Goal: Information Seeking & Learning: Find specific fact

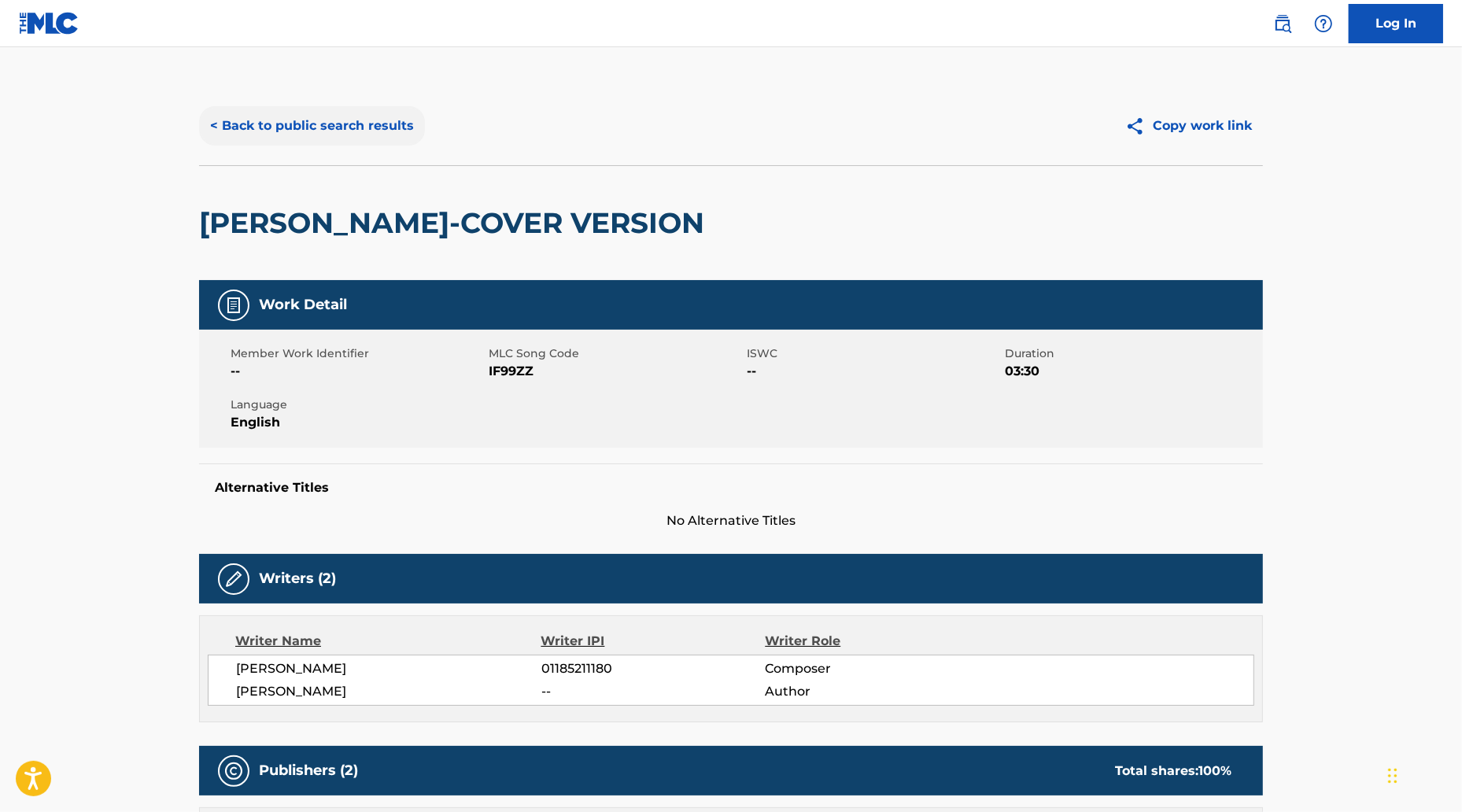
click at [320, 137] on button "< Back to public search results" at bounding box center [311, 125] width 225 height 39
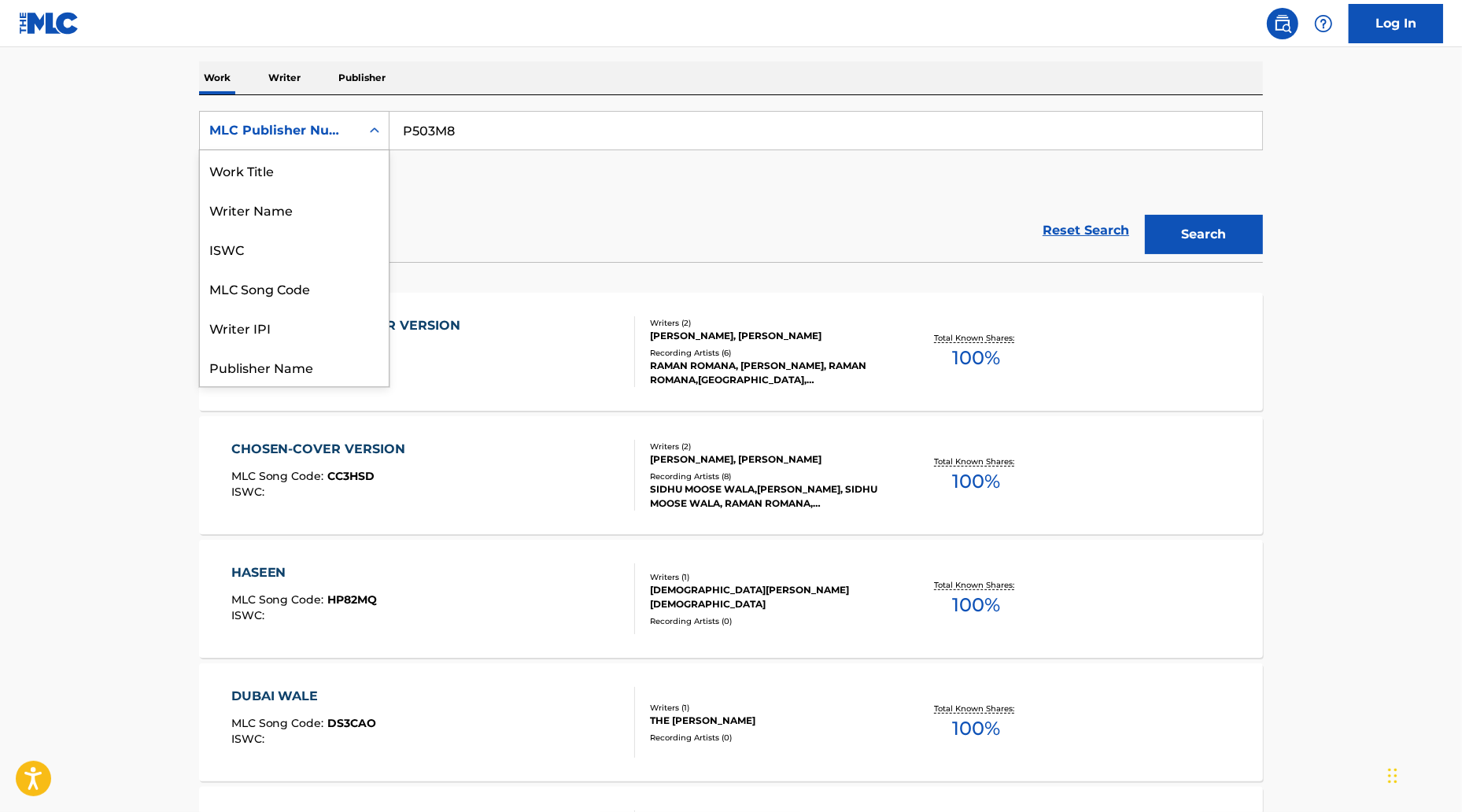
click at [303, 123] on div "MLC Publisher Number" at bounding box center [280, 131] width 141 height 19
drag, startPoint x: 570, startPoint y: 235, endPoint x: 480, endPoint y: 194, distance: 98.9
click at [570, 235] on div "Reset Search Search" at bounding box center [731, 231] width 1064 height 63
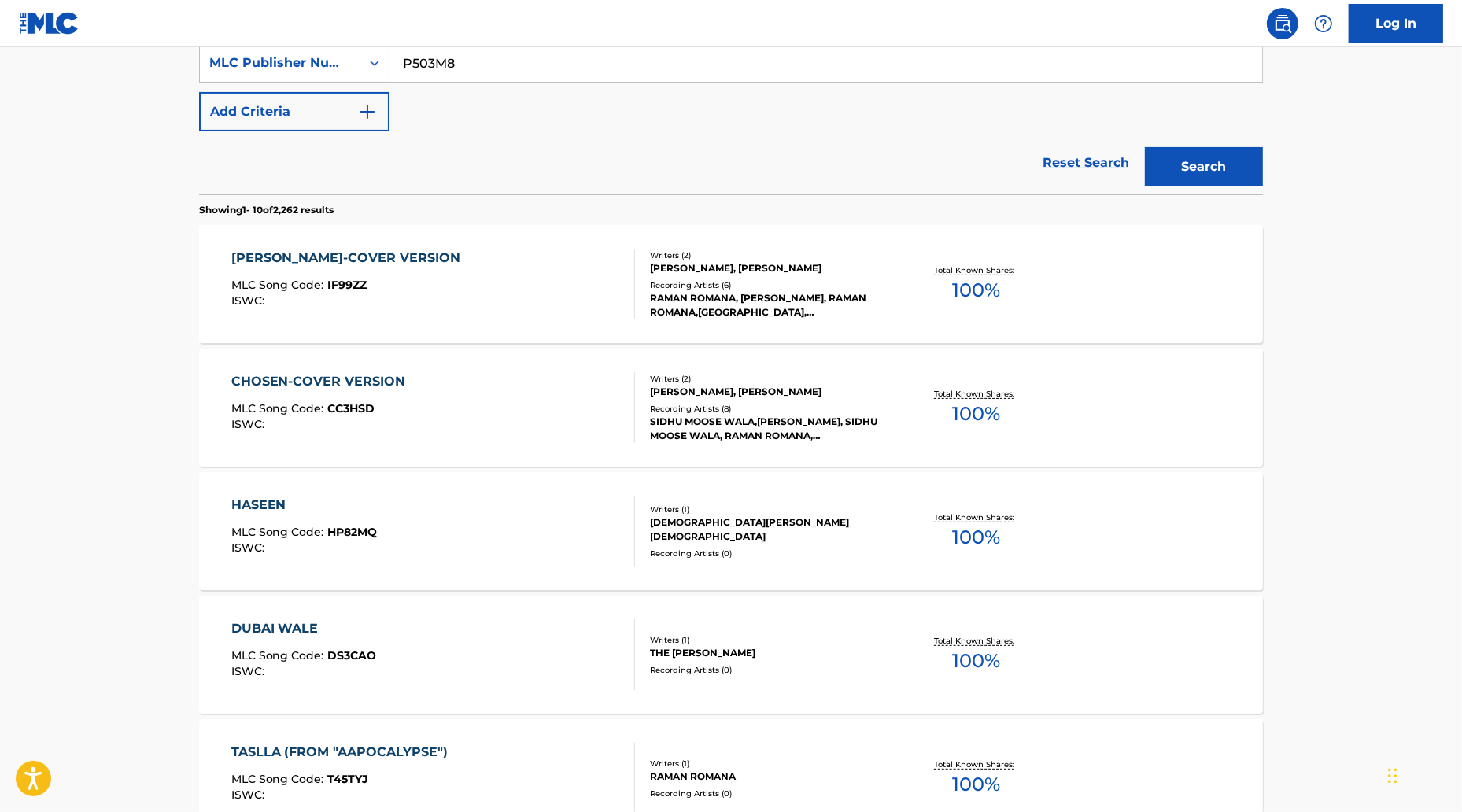
scroll to position [396, 0]
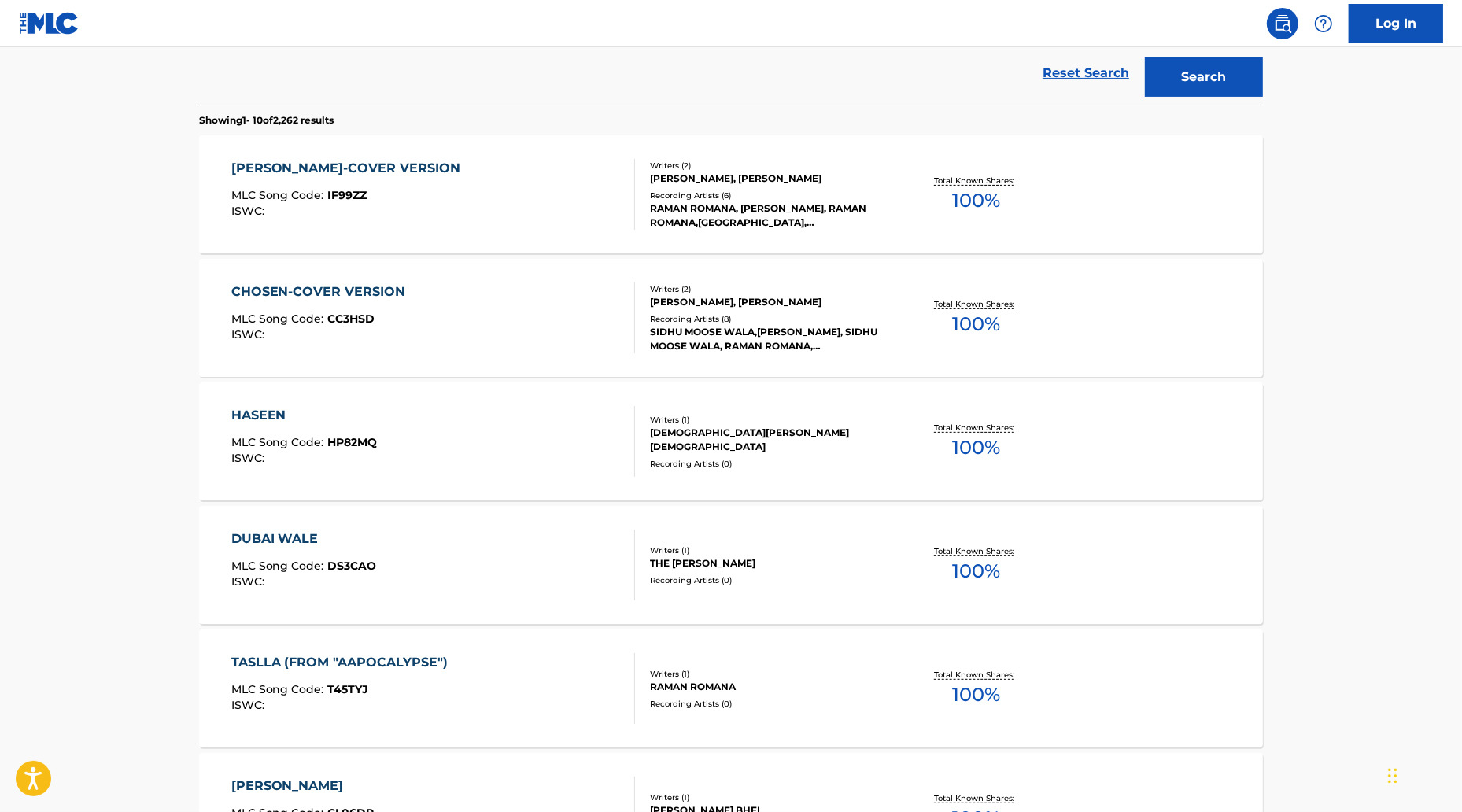
click at [425, 182] on div "[PERSON_NAME]-COVER VERSION MLC Song Code : IF99ZZ ISWC :" at bounding box center [350, 194] width 238 height 71
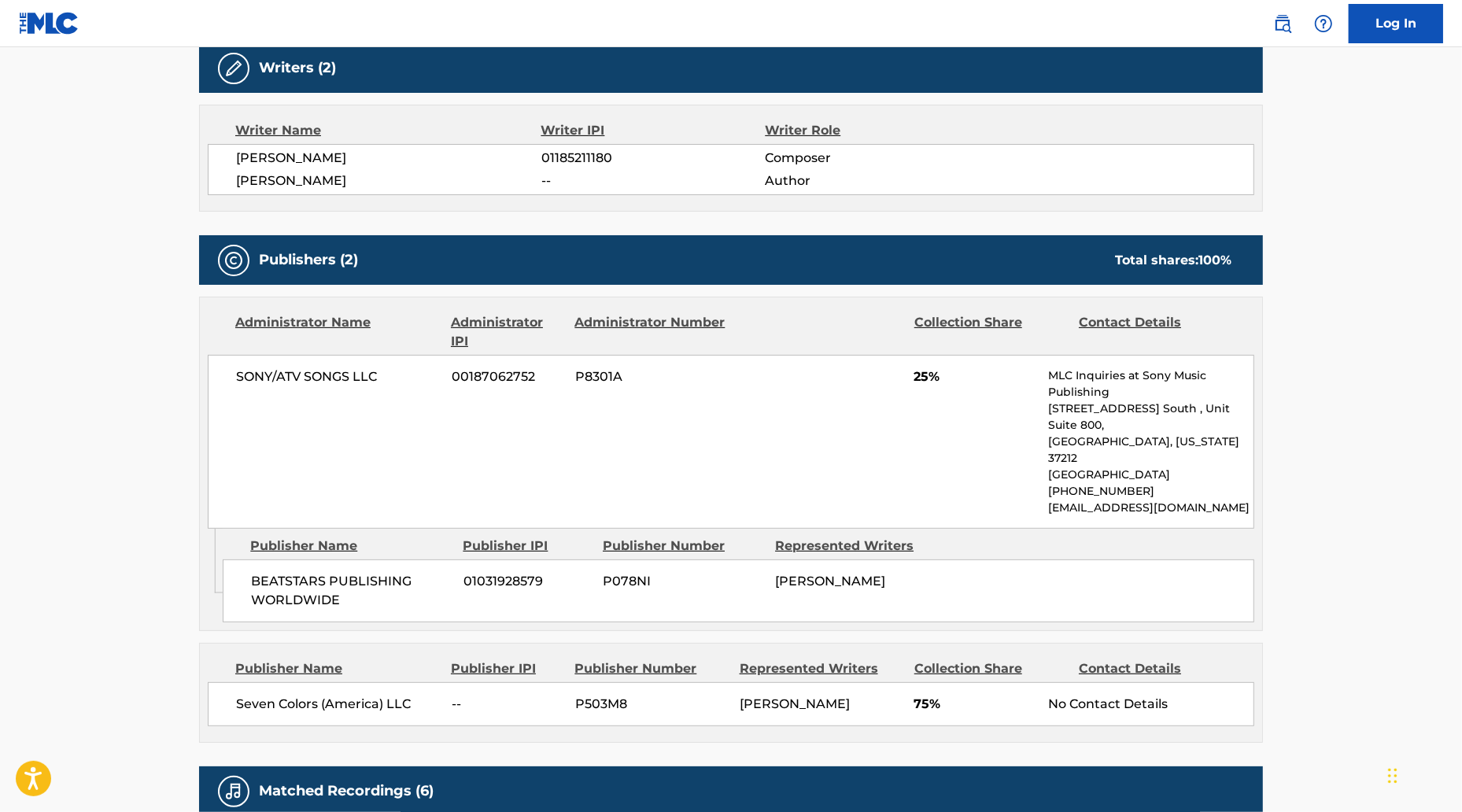
scroll to position [538, 0]
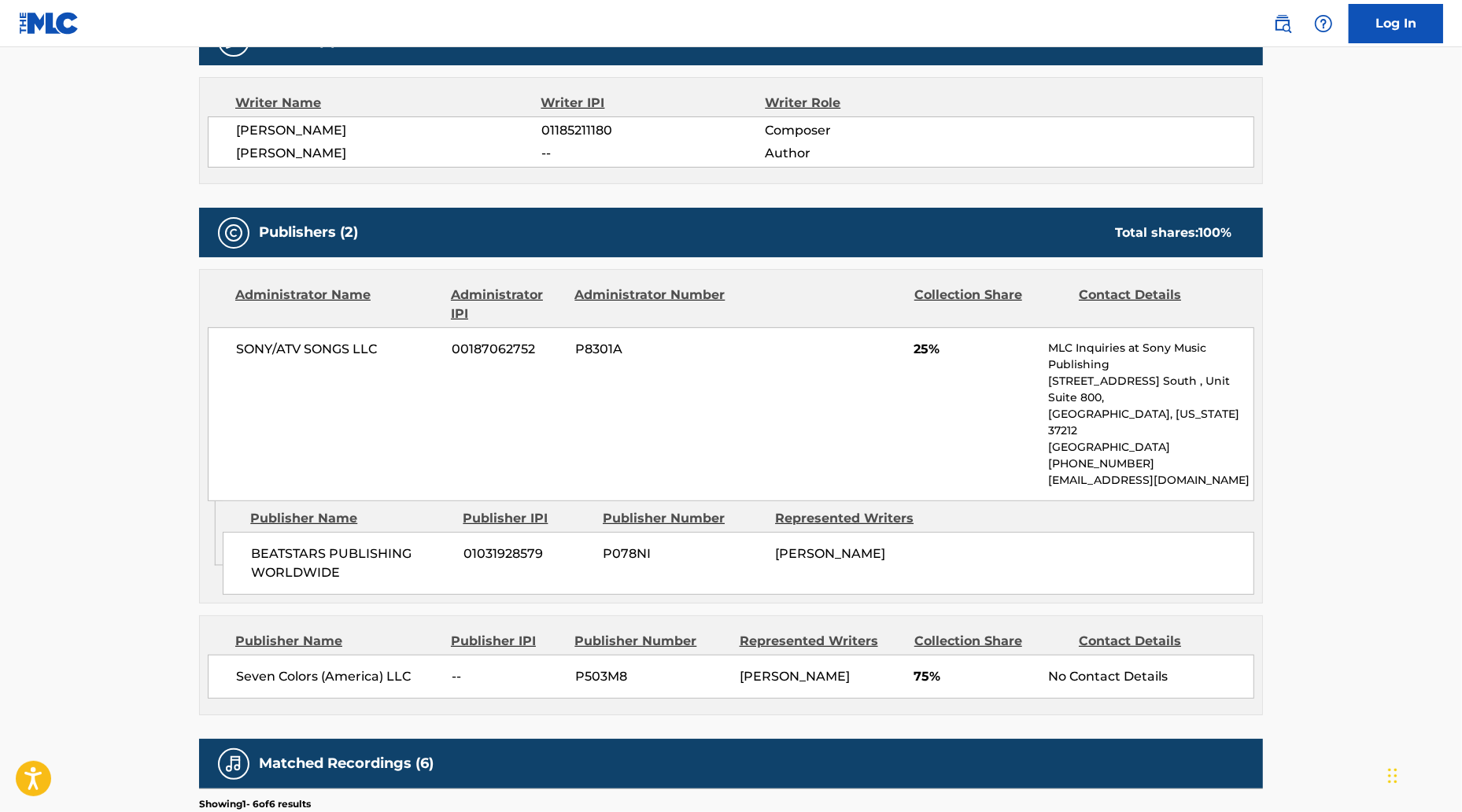
click at [296, 349] on span "SONY/ATV SONGS LLC" at bounding box center [338, 350] width 203 height 19
click at [296, 667] on span "Seven Colors (America) LLC" at bounding box center [338, 677] width 203 height 19
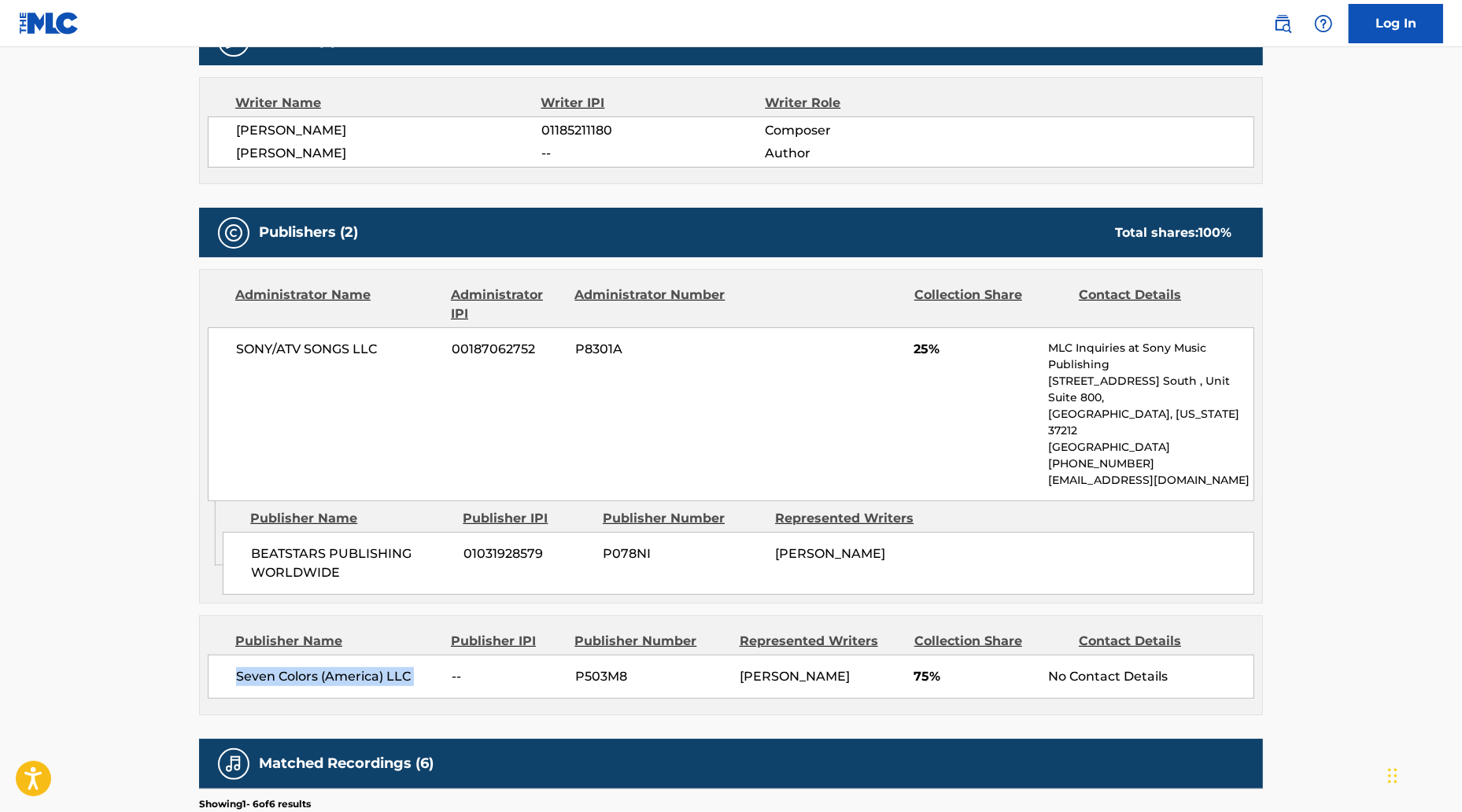
click at [296, 667] on span "Seven Colors (America) LLC" at bounding box center [338, 677] width 203 height 19
click at [260, 664] on div "Seven Colors (America) LLC -- P503M8 [PERSON_NAME] 75% No Contact Details" at bounding box center [731, 676] width 1046 height 44
